Goal: Navigation & Orientation: Find specific page/section

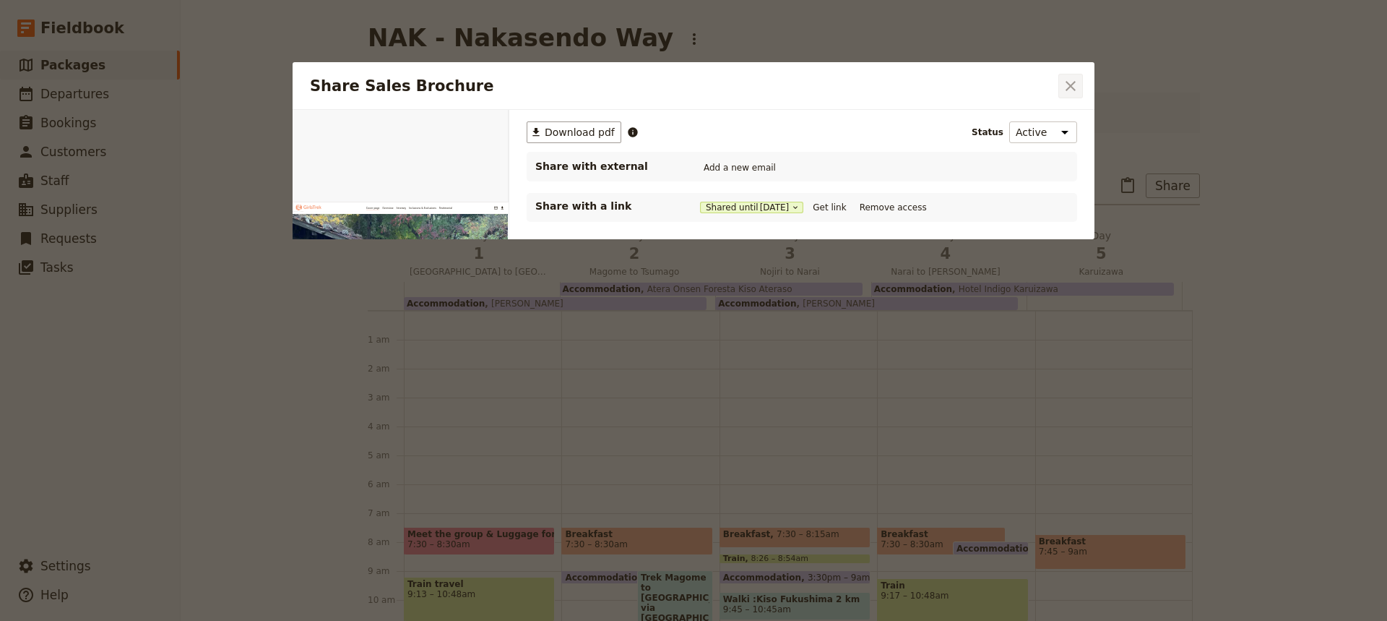
scroll to position [188, 0]
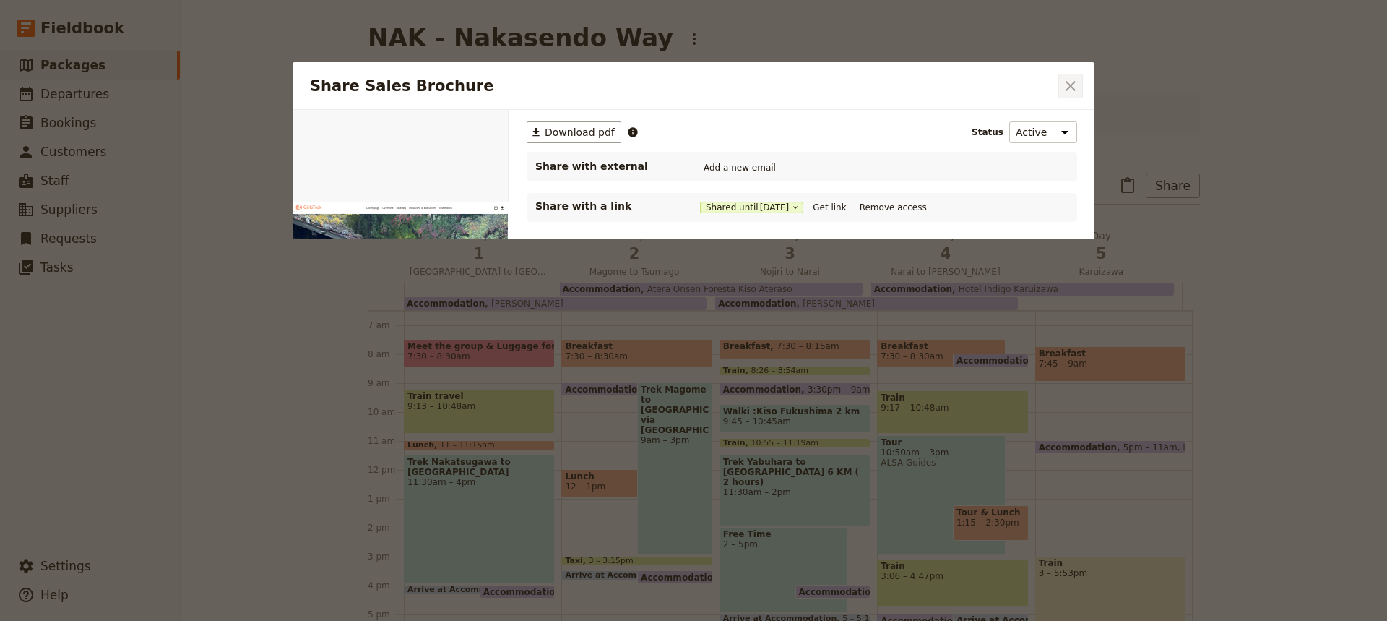
click at [1072, 90] on icon "Close dialog" at bounding box center [1070, 85] width 17 height 17
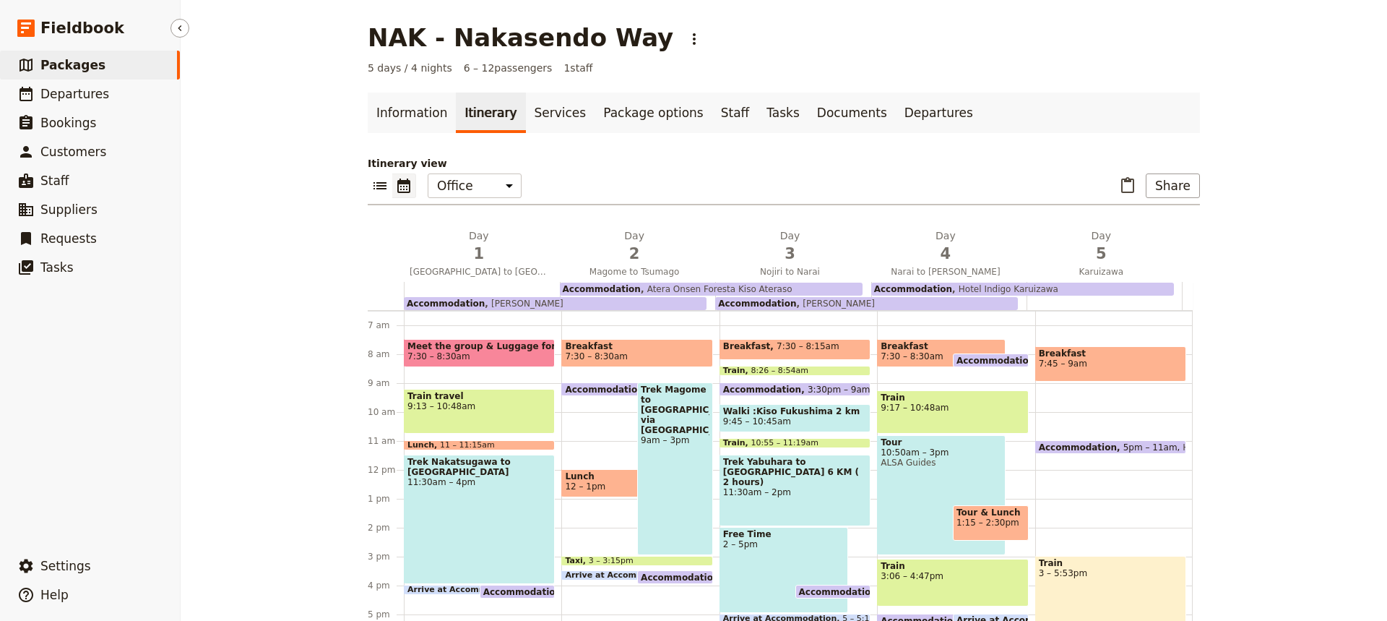
click at [64, 63] on span "Packages" at bounding box center [72, 65] width 65 height 14
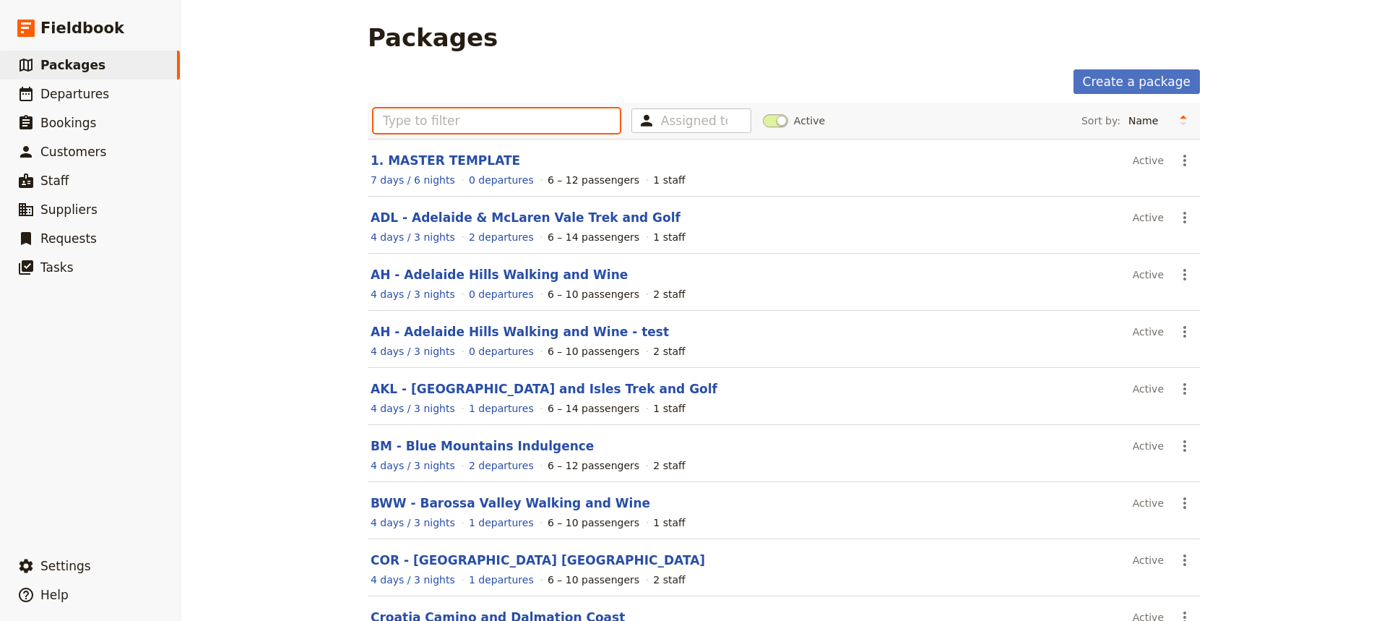
click at [383, 123] on input "text" at bounding box center [497, 120] width 246 height 25
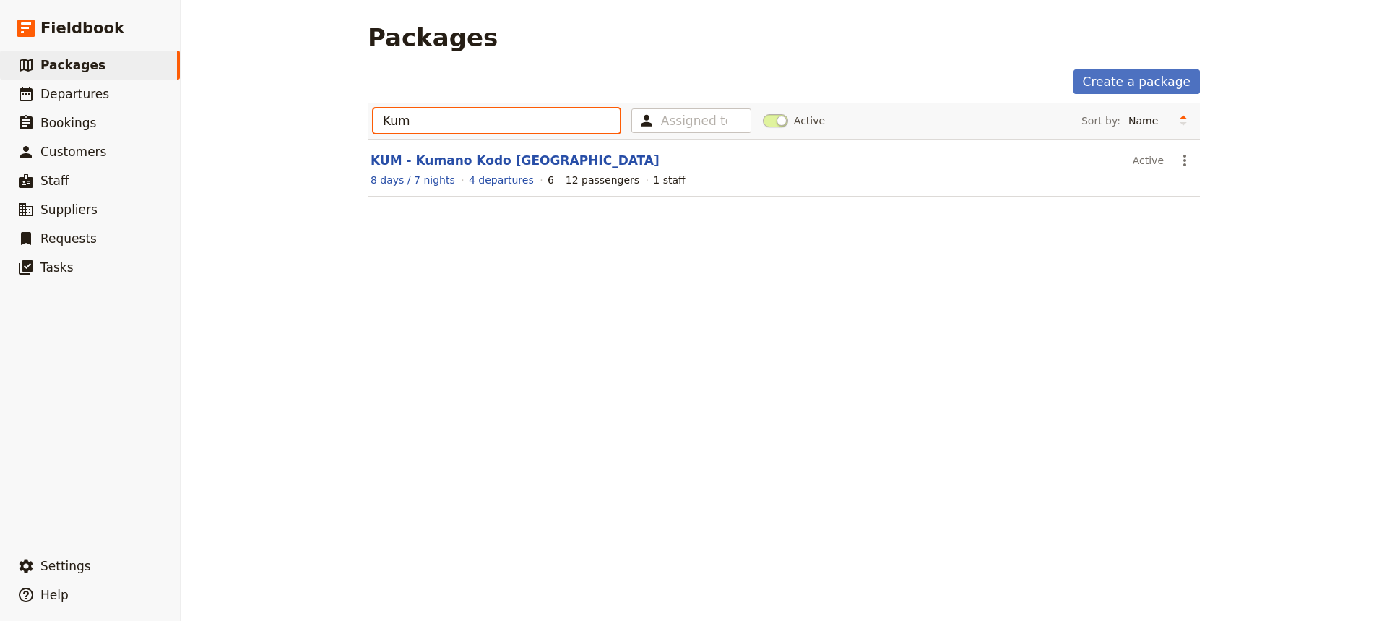
type input "Kum"
click at [431, 162] on link "KUM - Kumano Kodo [GEOGRAPHIC_DATA]" at bounding box center [515, 160] width 289 height 14
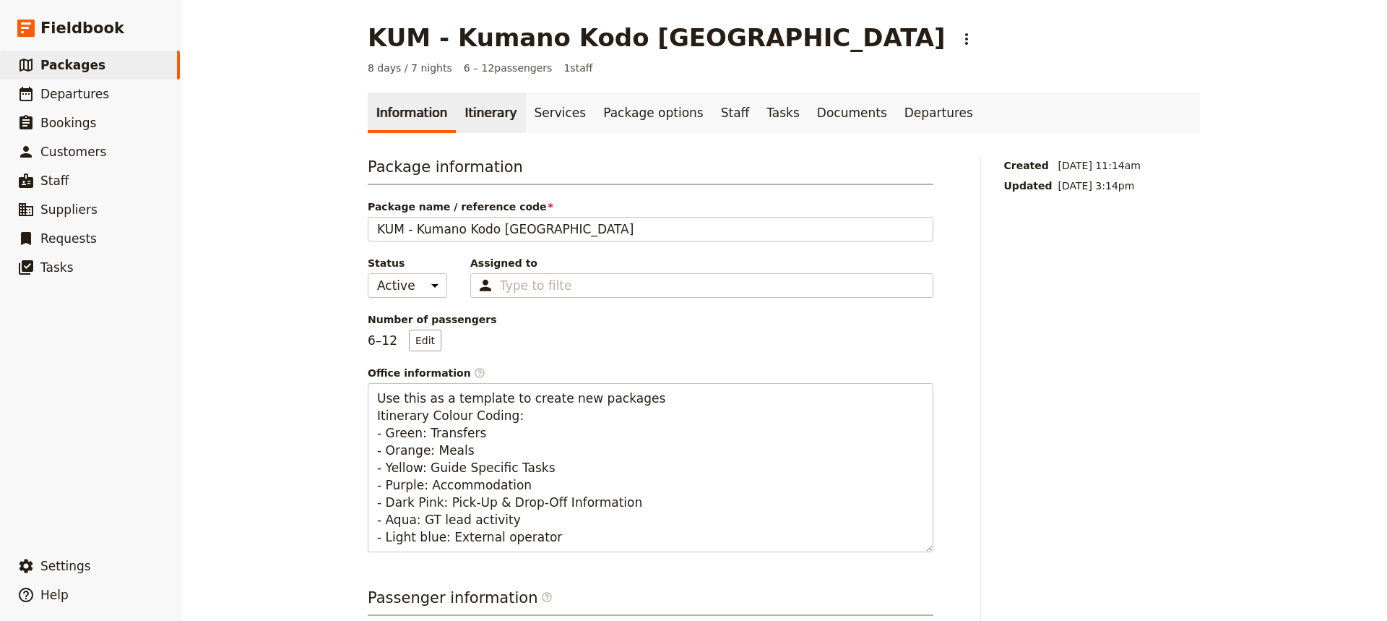
click at [473, 117] on link "Itinerary" at bounding box center [490, 112] width 69 height 40
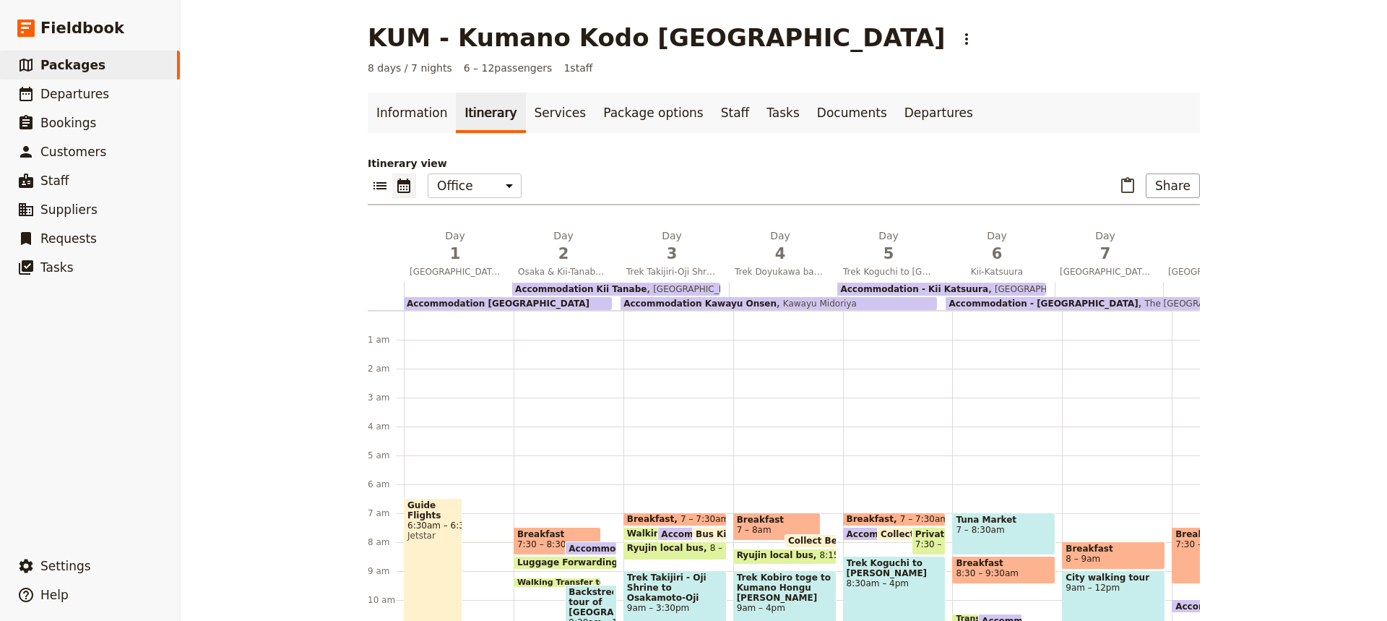
scroll to position [173, 0]
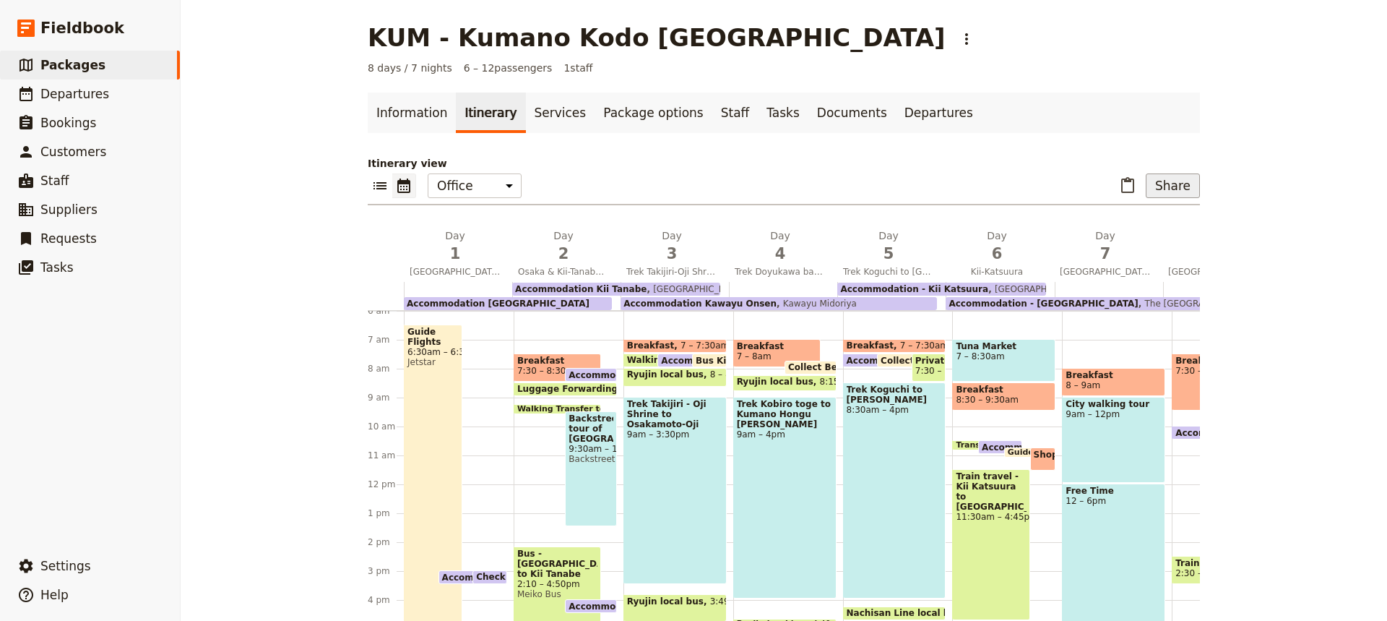
click at [1167, 187] on button "Share" at bounding box center [1173, 185] width 54 height 25
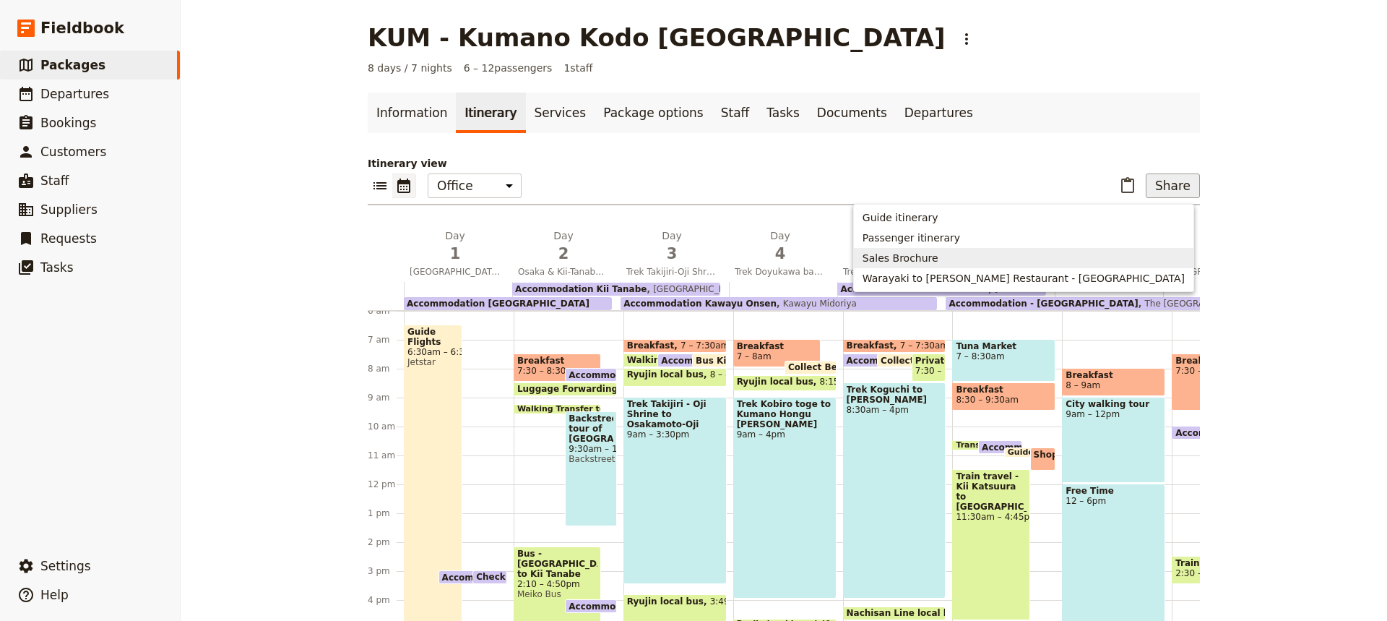
click at [939, 256] on span "Sales Brochure" at bounding box center [901, 258] width 76 height 14
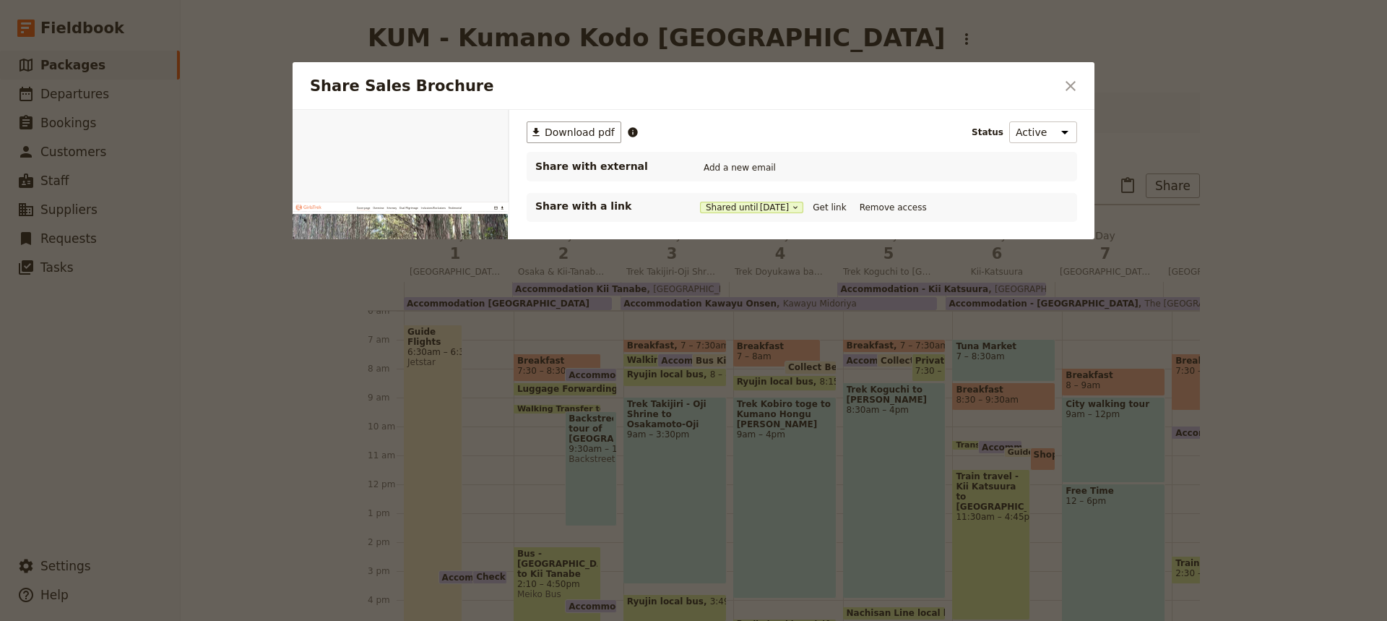
scroll to position [0, 0]
click at [835, 207] on button "Get link" at bounding box center [829, 207] width 40 height 16
